Goal: Task Accomplishment & Management: Use online tool/utility

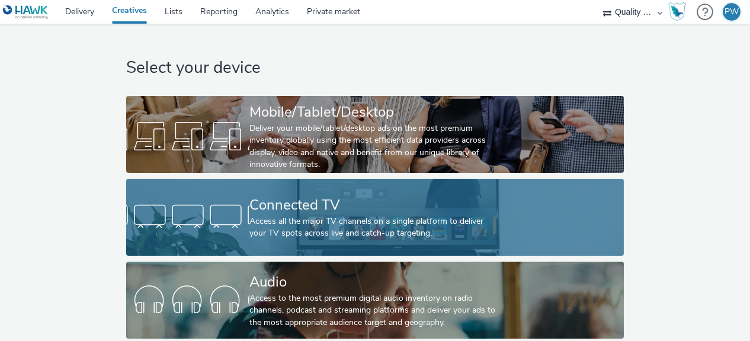
click at [321, 215] on div "Connected TV" at bounding box center [372, 205] width 246 height 21
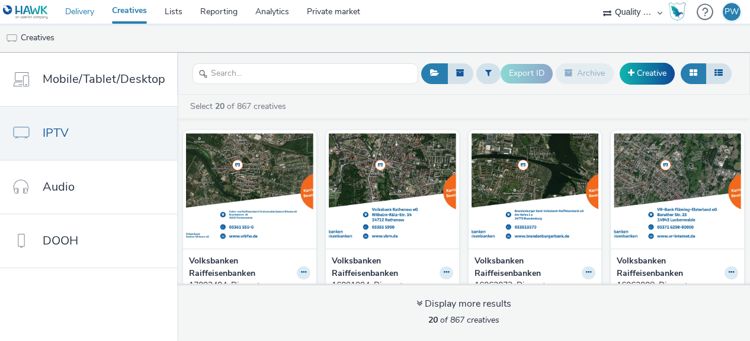
click at [78, 8] on link "Delivery" at bounding box center [79, 12] width 47 height 24
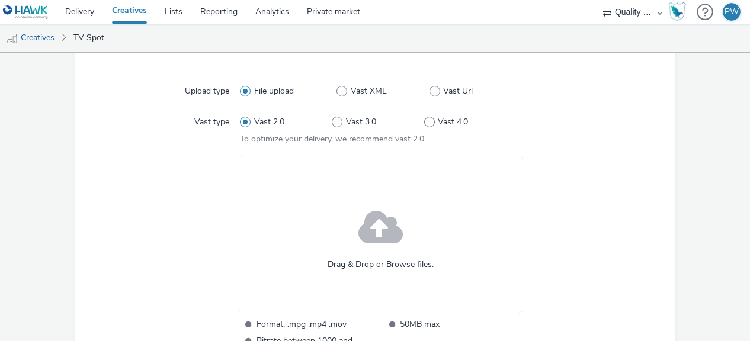
scroll to position [142, 0]
